Goal: Task Accomplishment & Management: Complete application form

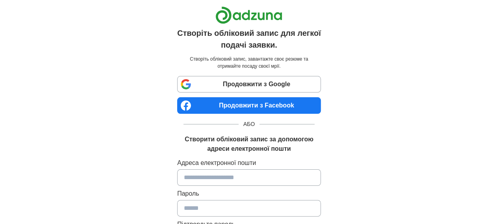
click at [227, 104] on font "Продовжити з Facebook" at bounding box center [256, 105] width 75 height 7
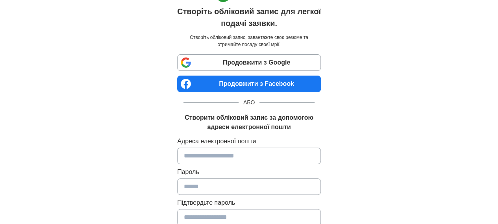
scroll to position [79, 0]
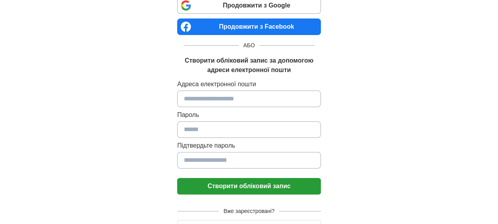
click at [243, 98] on input at bounding box center [249, 99] width 144 height 17
type input "**********"
